Goal: Task Accomplishment & Management: Use online tool/utility

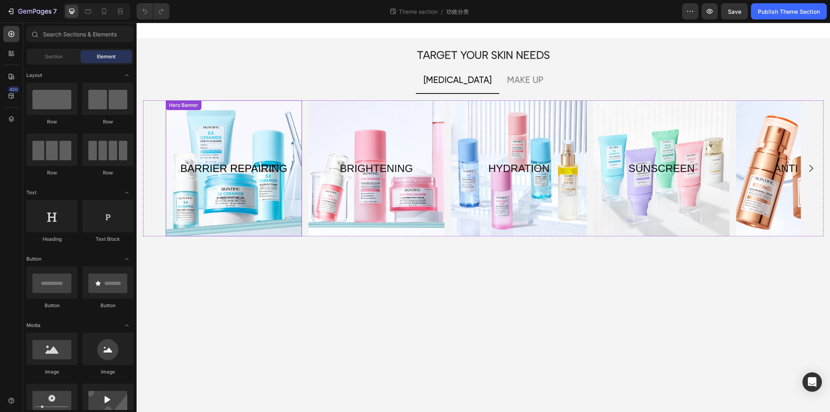
click at [256, 209] on div "Overlay" at bounding box center [234, 168] width 136 height 136
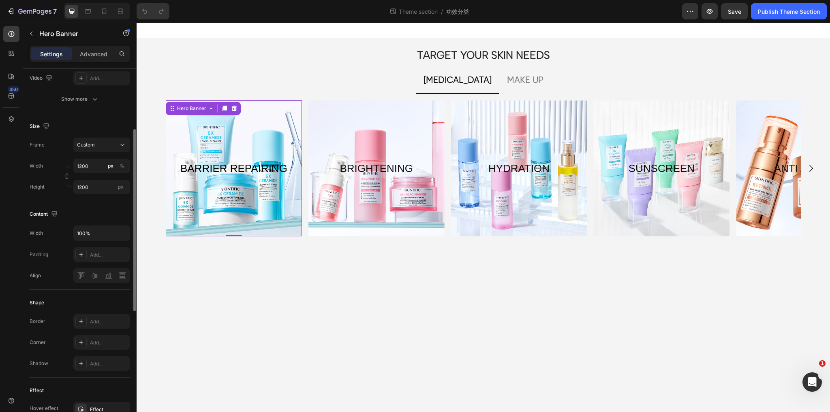
scroll to position [162, 0]
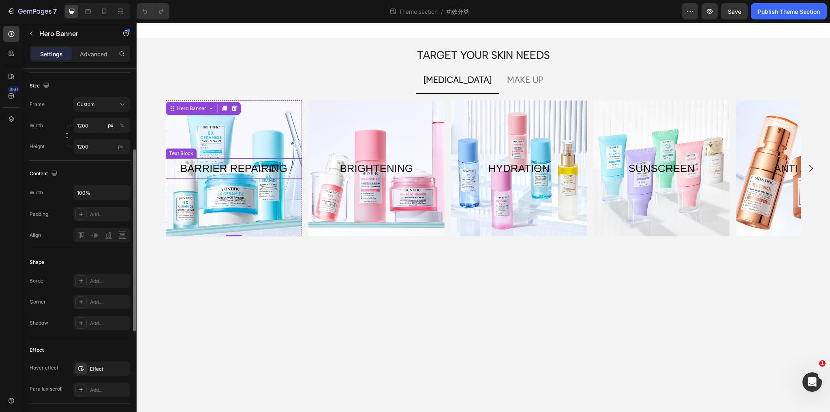
click at [233, 171] on p "BARRIER REPAIRING" at bounding box center [233, 168] width 134 height 19
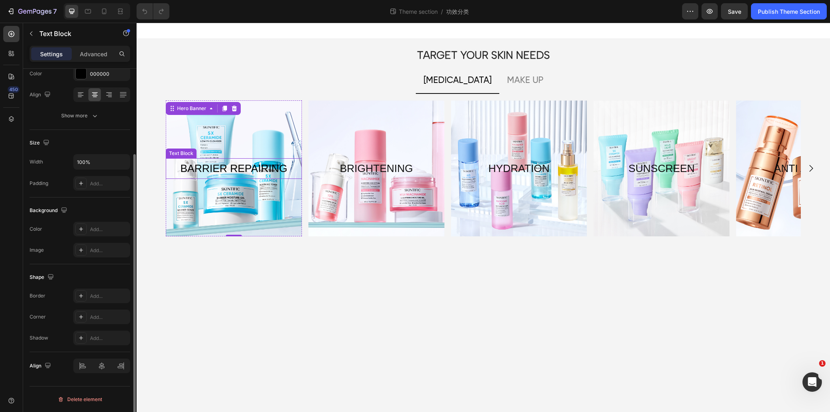
scroll to position [0, 0]
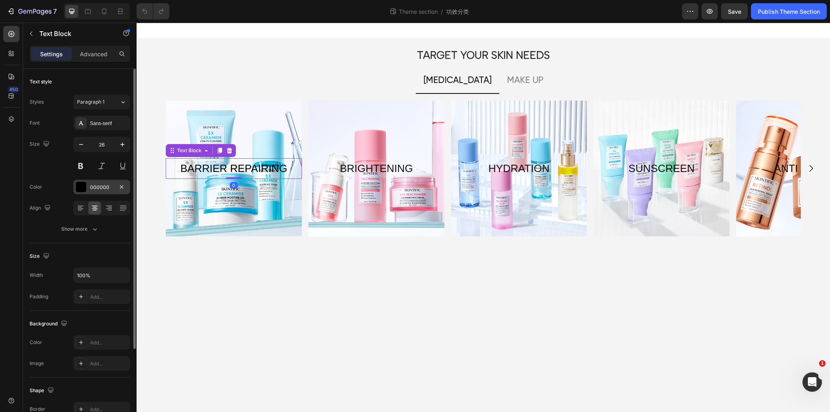
click at [81, 188] on div at bounding box center [81, 187] width 11 height 11
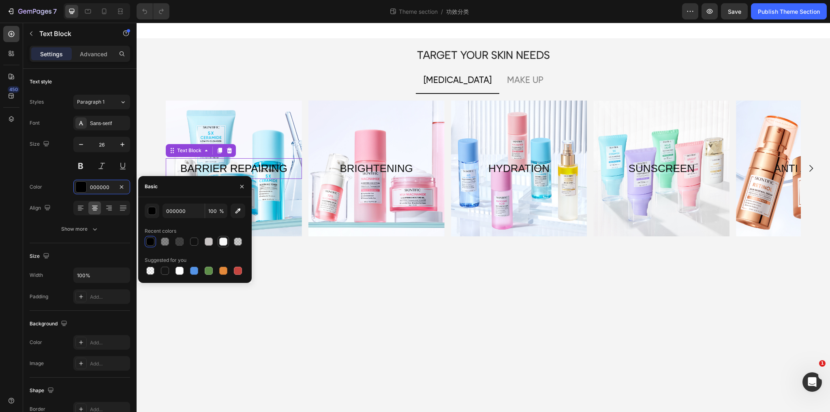
click at [224, 242] on div at bounding box center [223, 242] width 8 height 8
type input "F9F9F9"
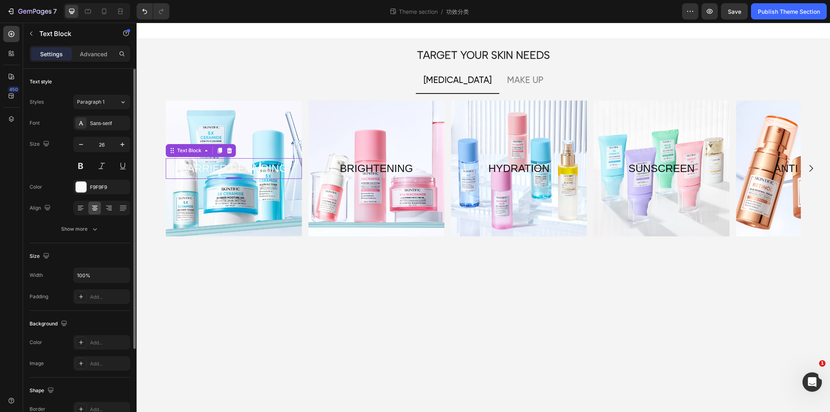
click at [100, 243] on div "Size Width 100% Padding Add..." at bounding box center [80, 277] width 100 height 68
click at [271, 349] on body "TARGET YOUR SKIN NEEDS Heading [MEDICAL_DATA] MAKE UP BARRIER REPAIRING Text Bl…" at bounding box center [483, 218] width 693 height 390
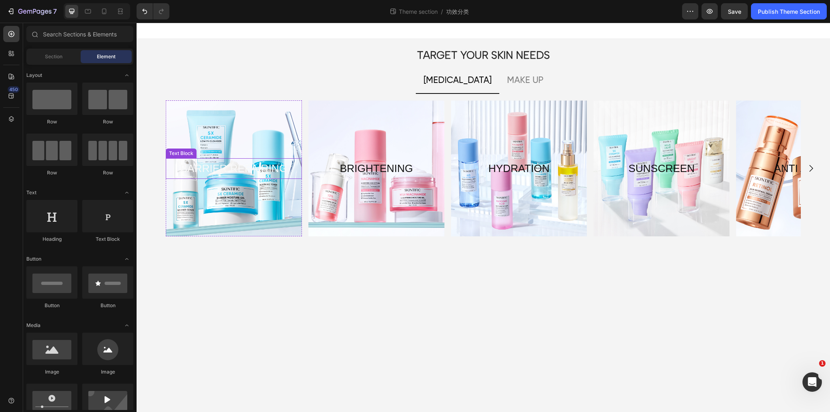
click at [248, 166] on p "BARRIER REPAIRING" at bounding box center [233, 168] width 134 height 19
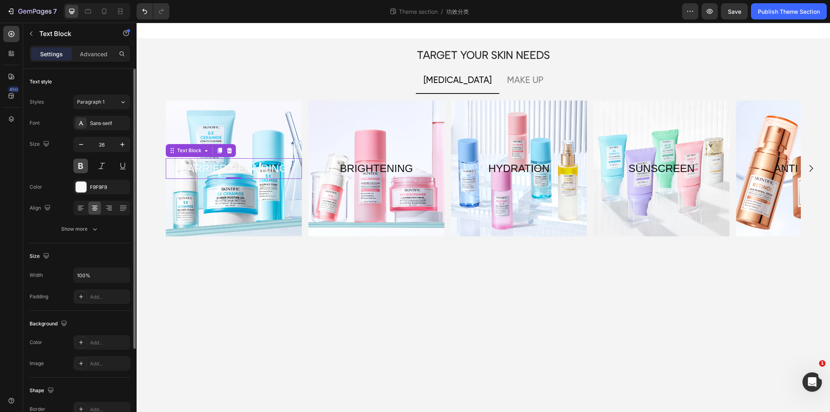
click at [77, 164] on button at bounding box center [80, 166] width 15 height 15
click at [88, 189] on div "F9F9F9" at bounding box center [101, 187] width 57 height 15
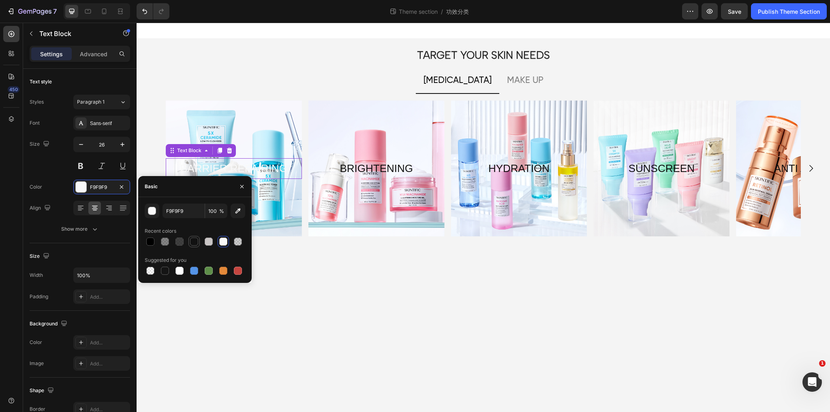
click at [191, 242] on div at bounding box center [194, 242] width 8 height 8
type input "111111"
click at [313, 292] on body "TARGET YOUR SKIN NEEDS Heading [MEDICAL_DATA] MAKE UP BARRIER REPAIRING Text Bl…" at bounding box center [483, 218] width 693 height 390
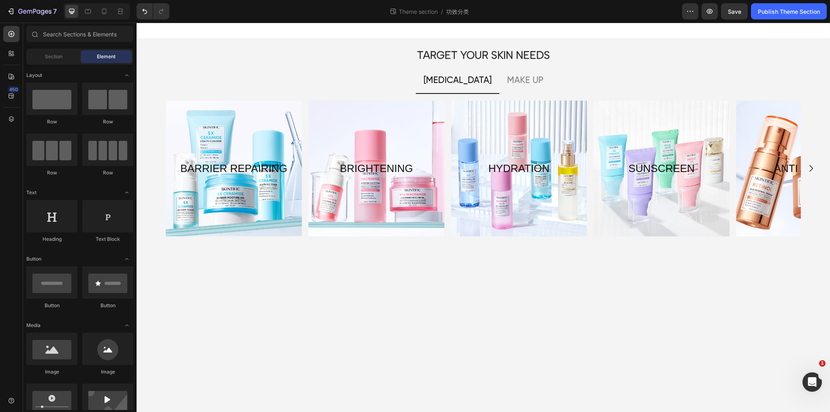
click at [724, 20] on div "7 Theme section / 功效分类 Preview Save Publish Theme Section" at bounding box center [415, 11] width 830 height 23
click at [730, 13] on span "Save" at bounding box center [734, 11] width 13 height 7
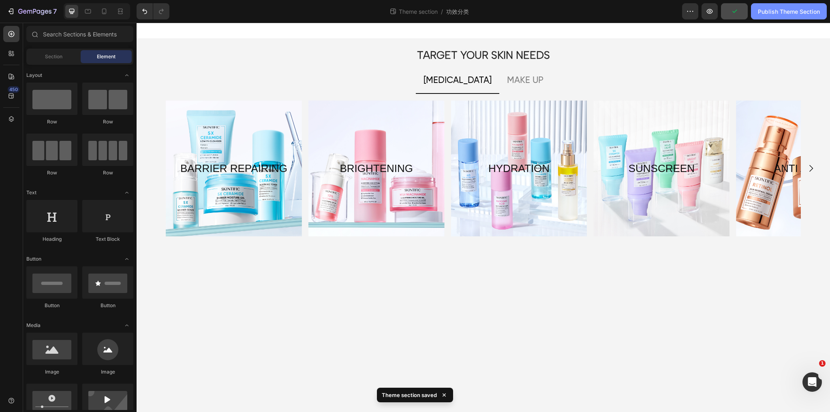
click at [781, 7] on div "Publish Theme Section" at bounding box center [789, 11] width 62 height 9
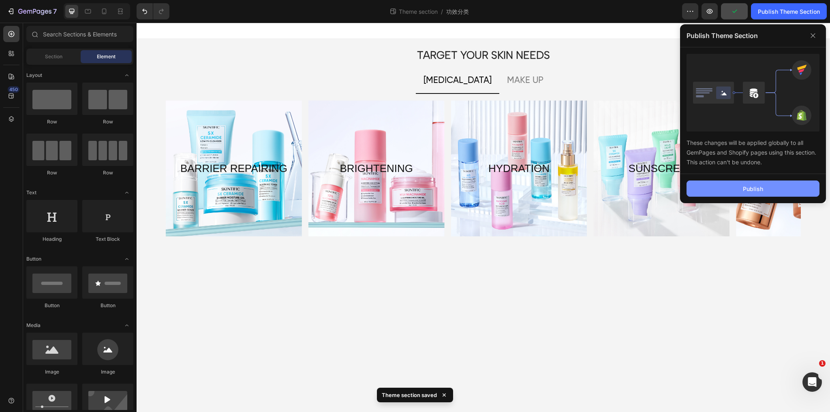
drag, startPoint x: 743, startPoint y: 185, endPoint x: 565, endPoint y: 196, distance: 178.2
click at [743, 185] on div "Publish" at bounding box center [753, 189] width 20 height 9
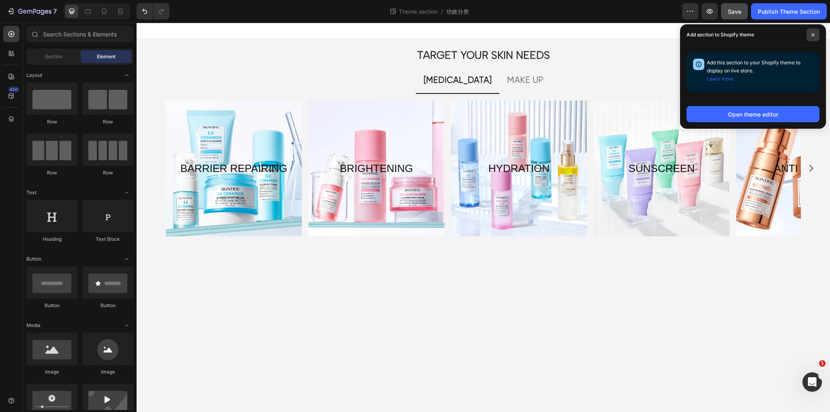
click at [812, 34] on icon at bounding box center [812, 34] width 3 height 3
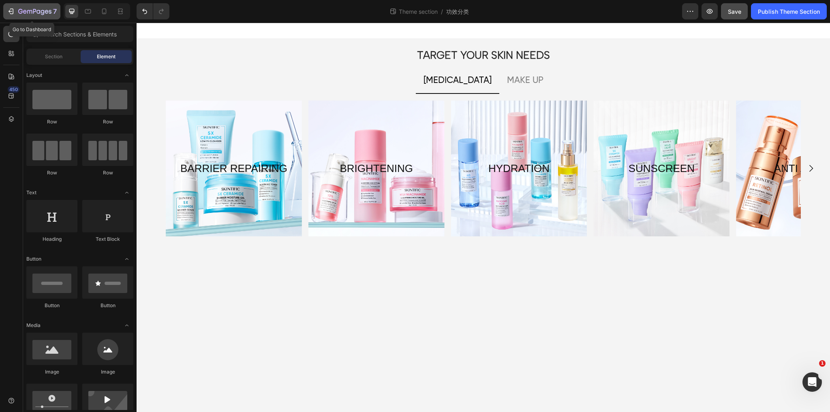
click at [17, 5] on button "7" at bounding box center [31, 11] width 57 height 16
